Goal: Check status: Check status

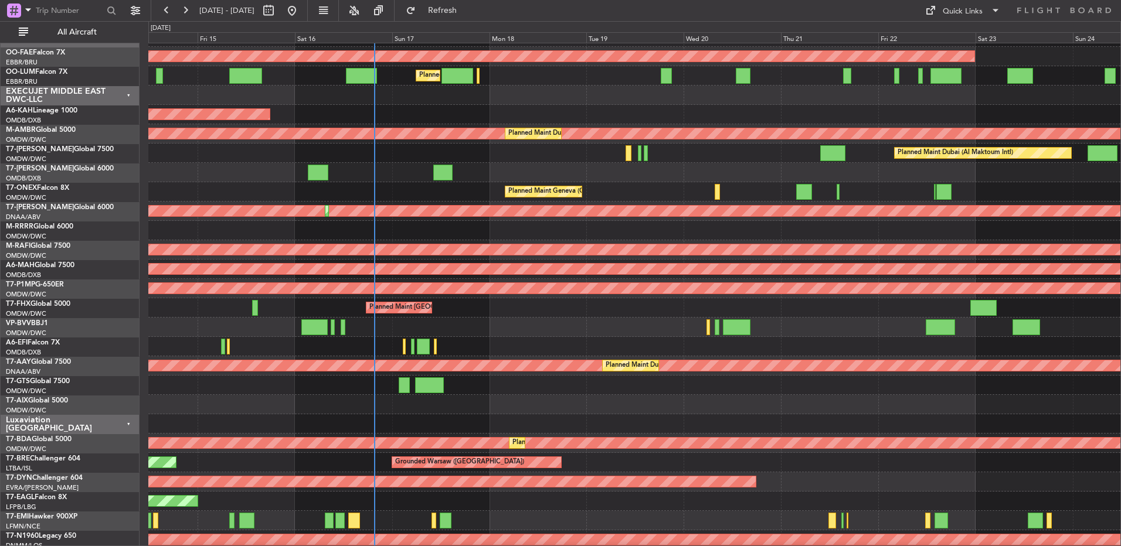
scroll to position [1080, 0]
click at [578, 317] on div "Planned Maint [GEOGRAPHIC_DATA] ([GEOGRAPHIC_DATA][PERSON_NAME])" at bounding box center [634, 307] width 972 height 19
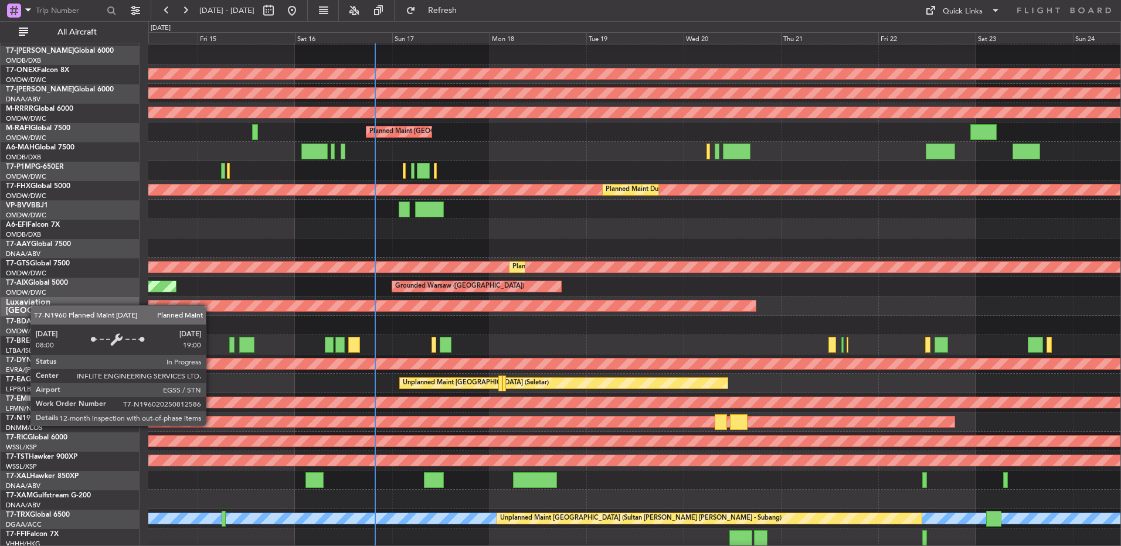
scroll to position [1255, 0]
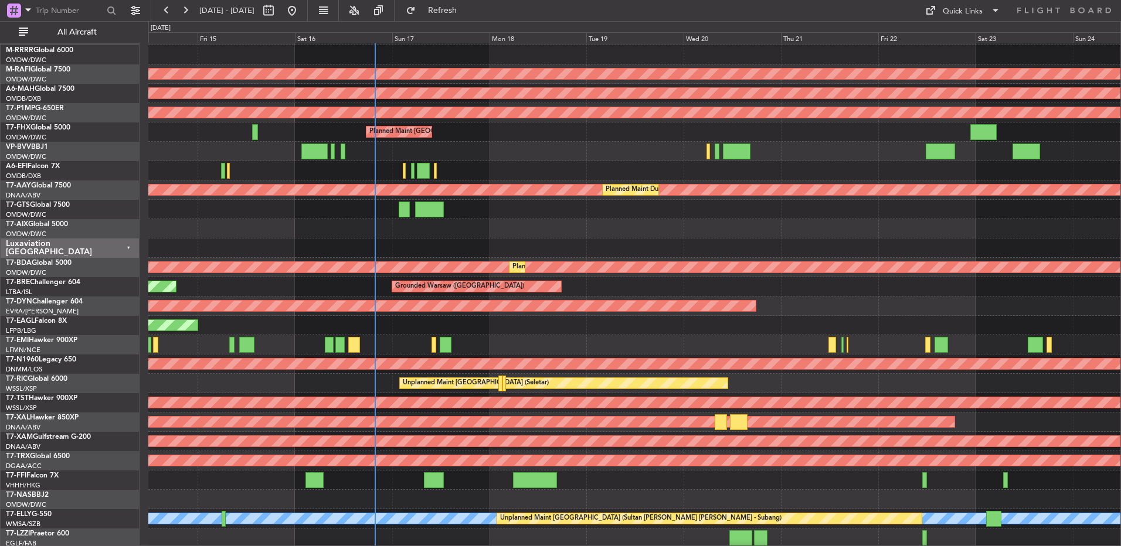
click at [290, 341] on div at bounding box center [634, 344] width 972 height 19
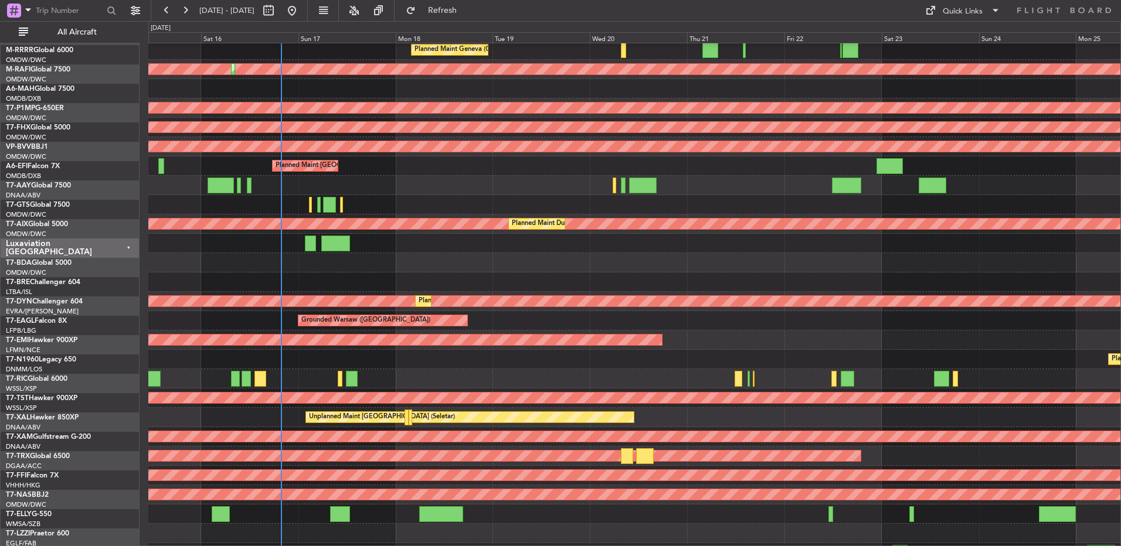
scroll to position [1219, 0]
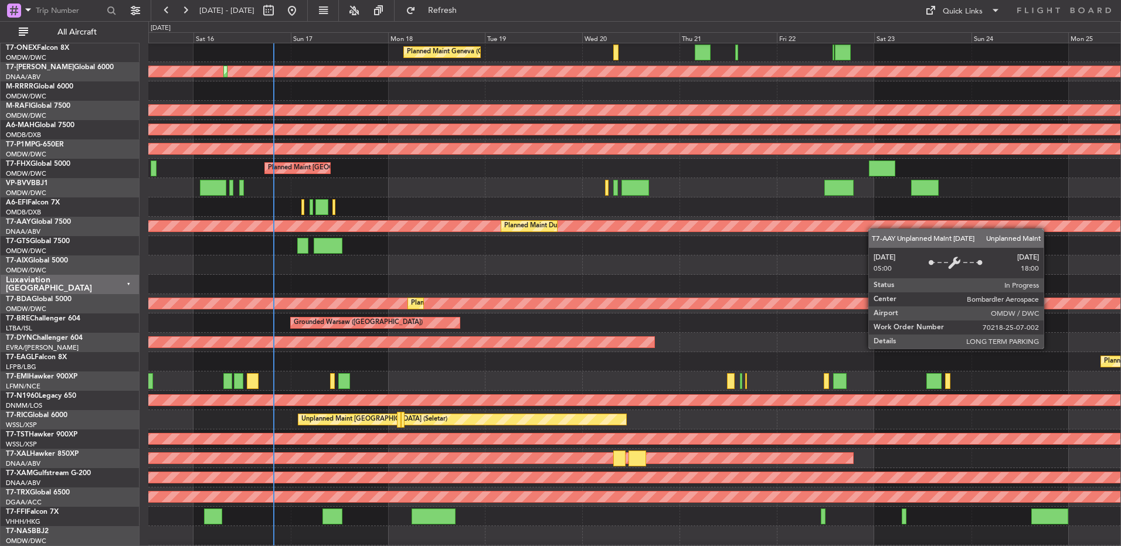
click at [873, 229] on div "Unplanned Maint [GEOGRAPHIC_DATA] (Al Maktoum Intl)" at bounding box center [353, 226] width 2352 height 11
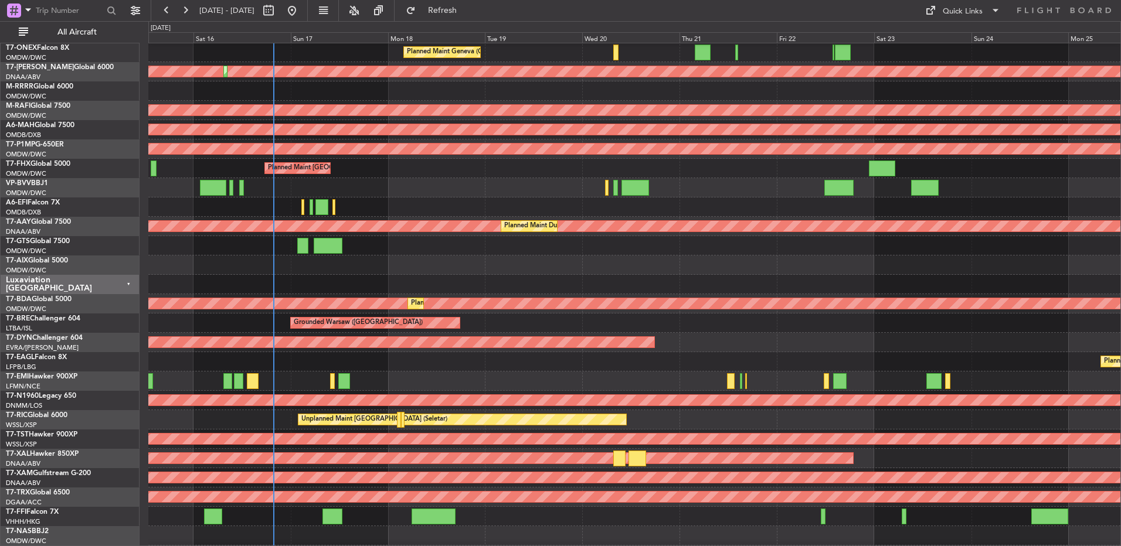
scroll to position [83, 0]
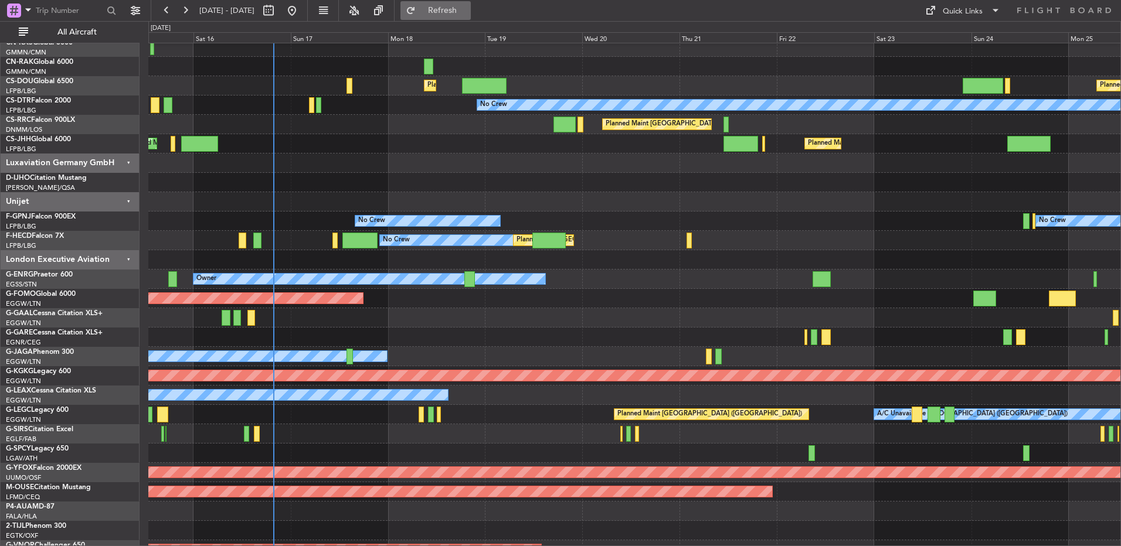
click at [444, 16] on button "Refresh" at bounding box center [435, 10] width 70 height 19
click at [683, 262] on div at bounding box center [634, 259] width 972 height 19
